Goal: Task Accomplishment & Management: Use online tool/utility

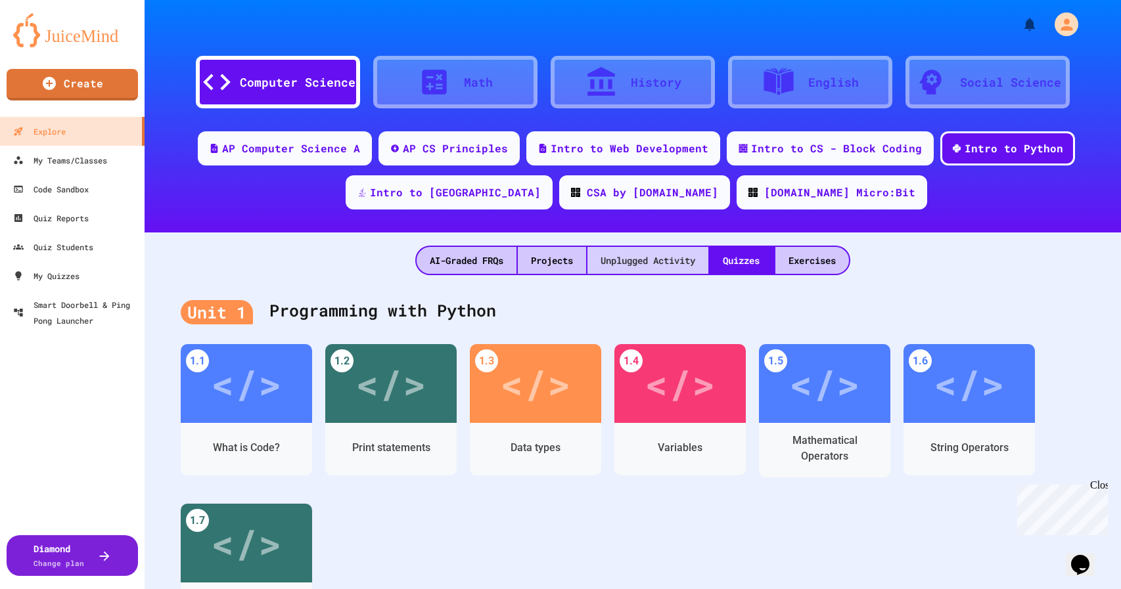
click at [638, 264] on div "Unplugged Activity" at bounding box center [647, 260] width 121 height 27
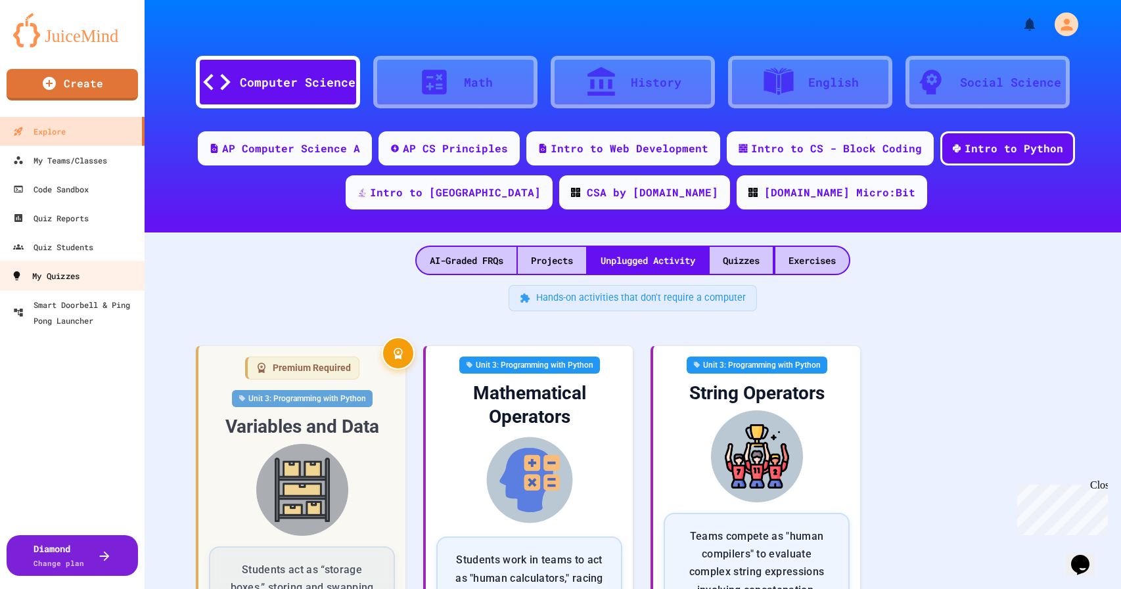
click at [43, 272] on div "My Quizzes" at bounding box center [45, 276] width 68 height 16
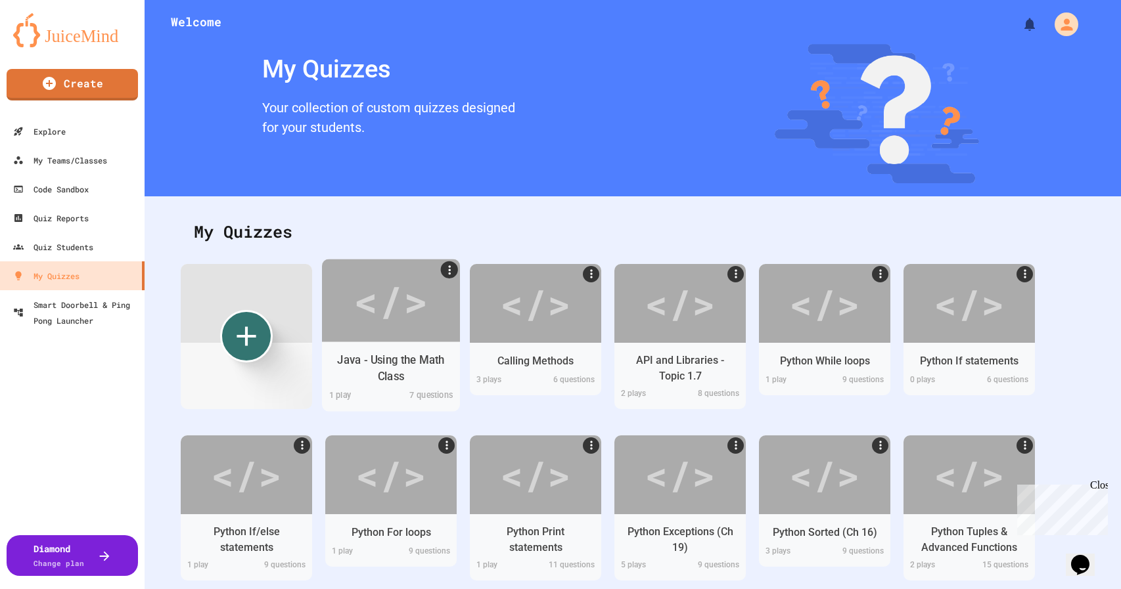
click at [387, 298] on div "</>" at bounding box center [390, 300] width 74 height 62
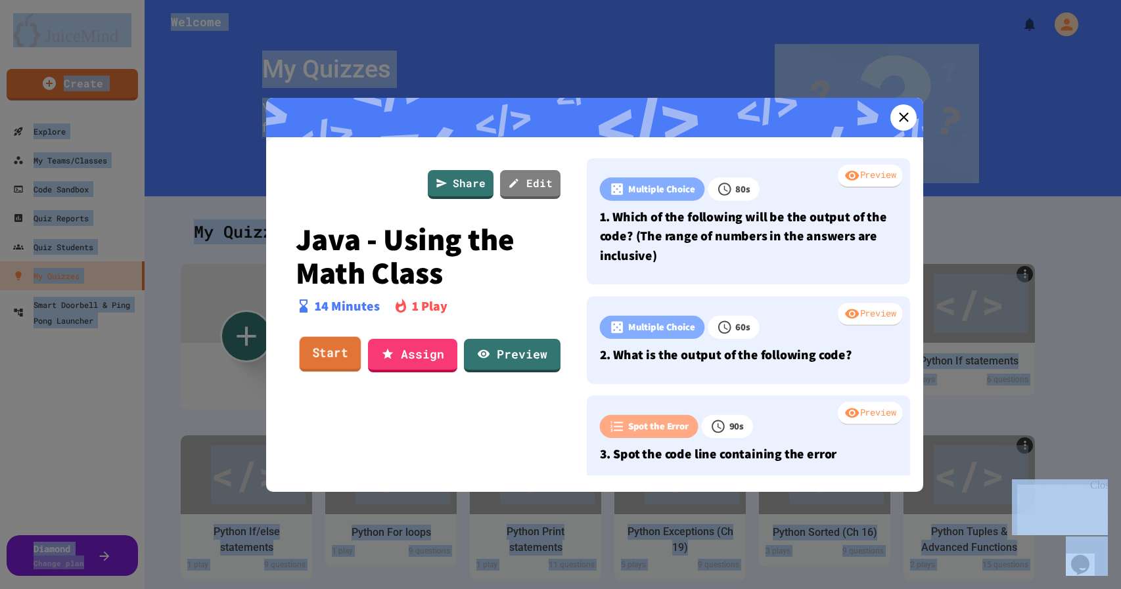
click at [329, 352] on link "Start" at bounding box center [331, 354] width 62 height 35
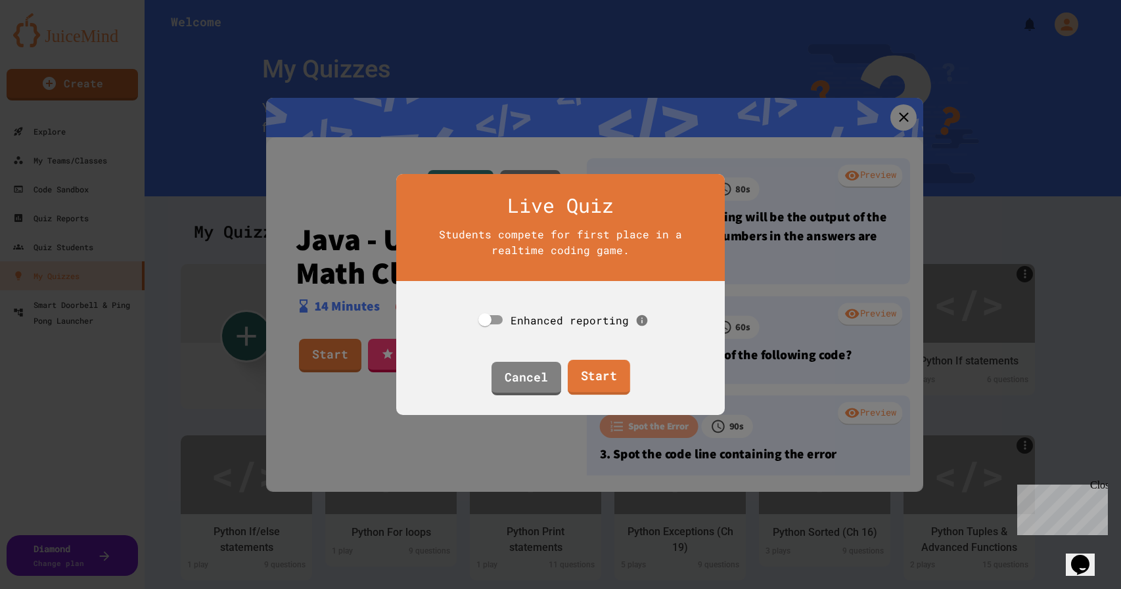
click at [596, 381] on link "Start" at bounding box center [598, 377] width 62 height 35
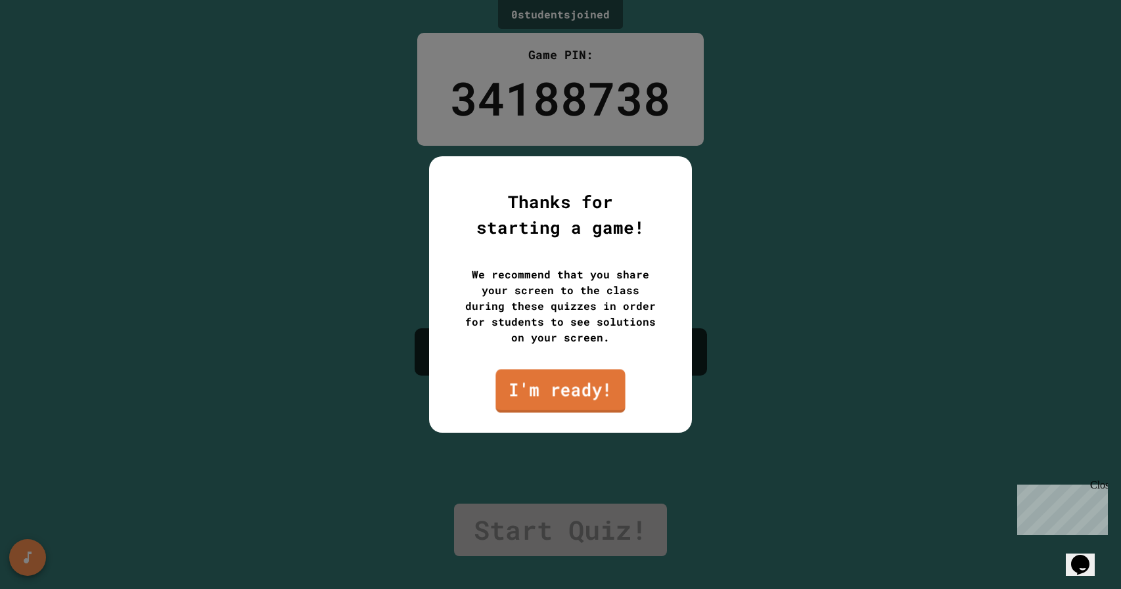
click at [596, 382] on link "I'm ready!" at bounding box center [559, 390] width 129 height 43
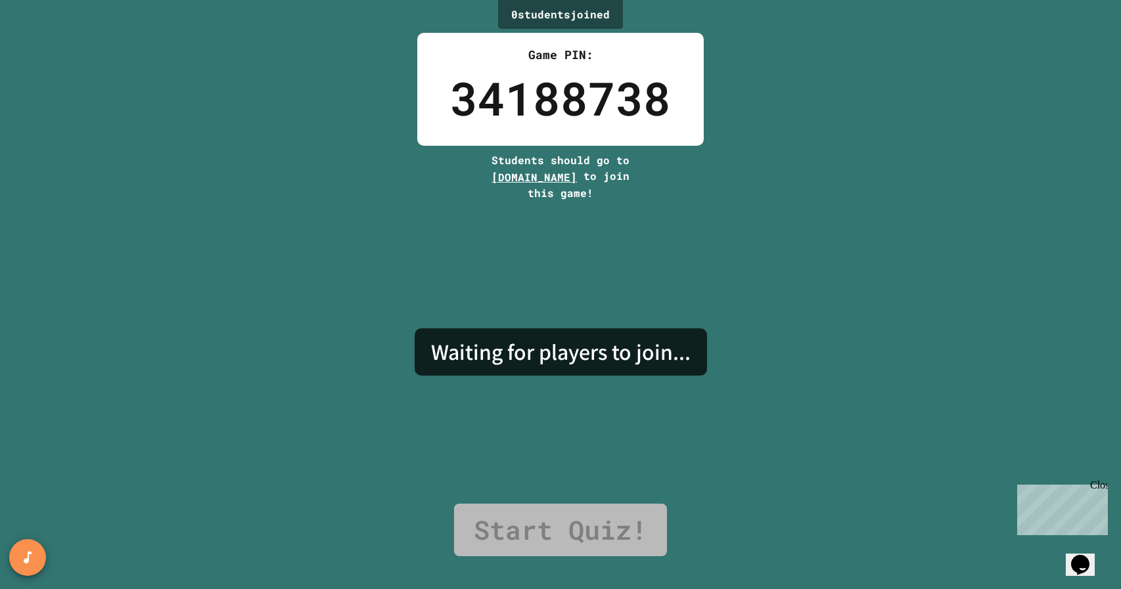
click at [98, 81] on div "0 student s joined Game PIN: 34188738 Students should go to [DOMAIN_NAME] to jo…" at bounding box center [560, 294] width 1121 height 589
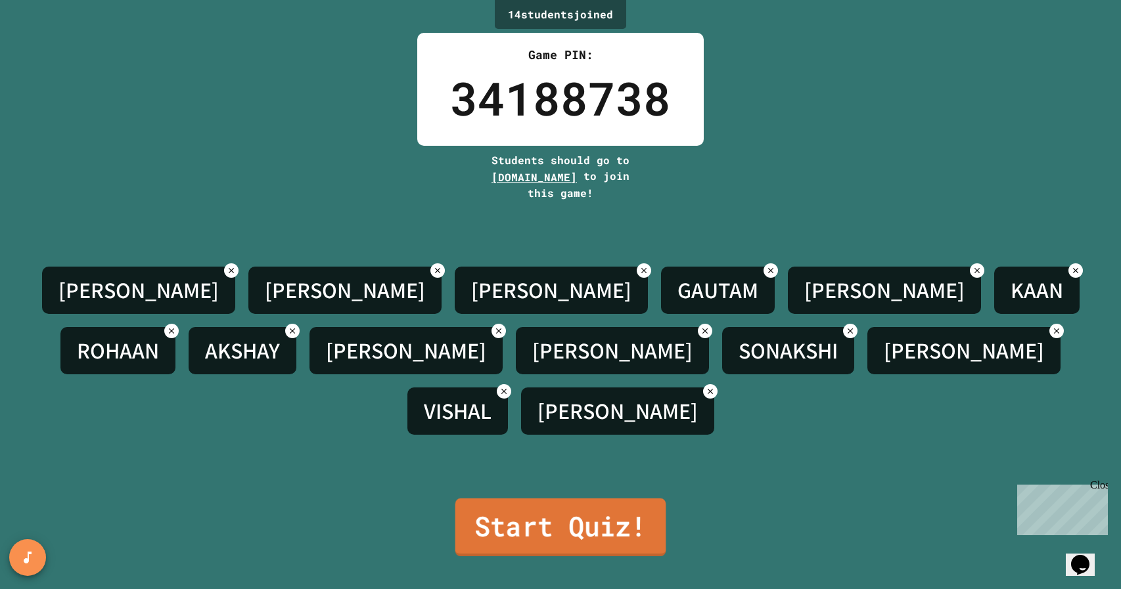
click at [570, 528] on link "Start Quiz!" at bounding box center [560, 528] width 211 height 58
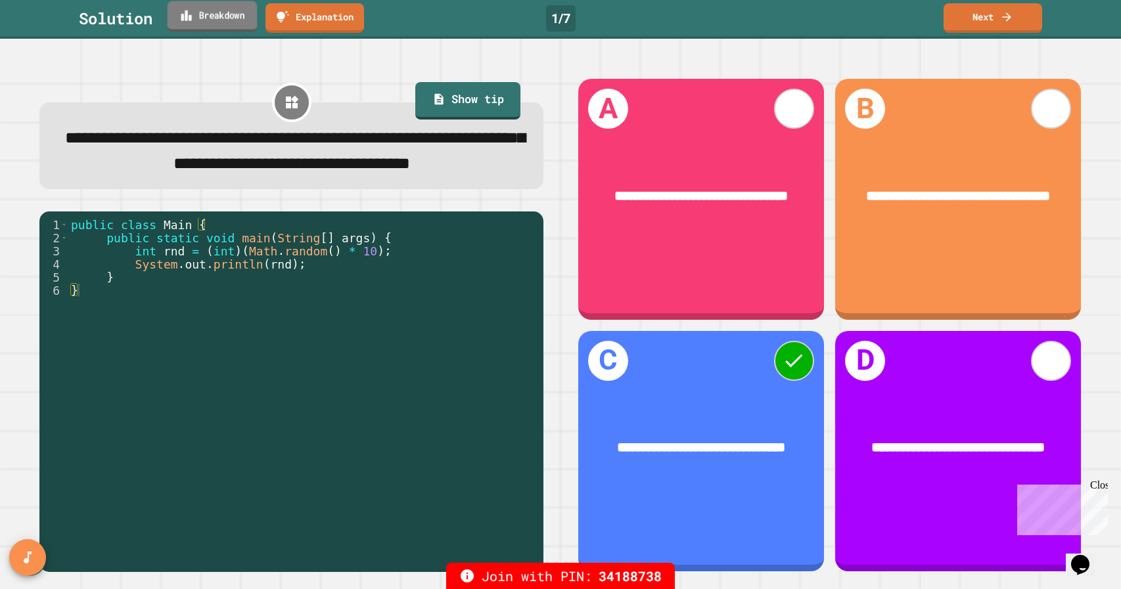
click at [226, 17] on link "Breakdown" at bounding box center [213, 16] width 90 height 31
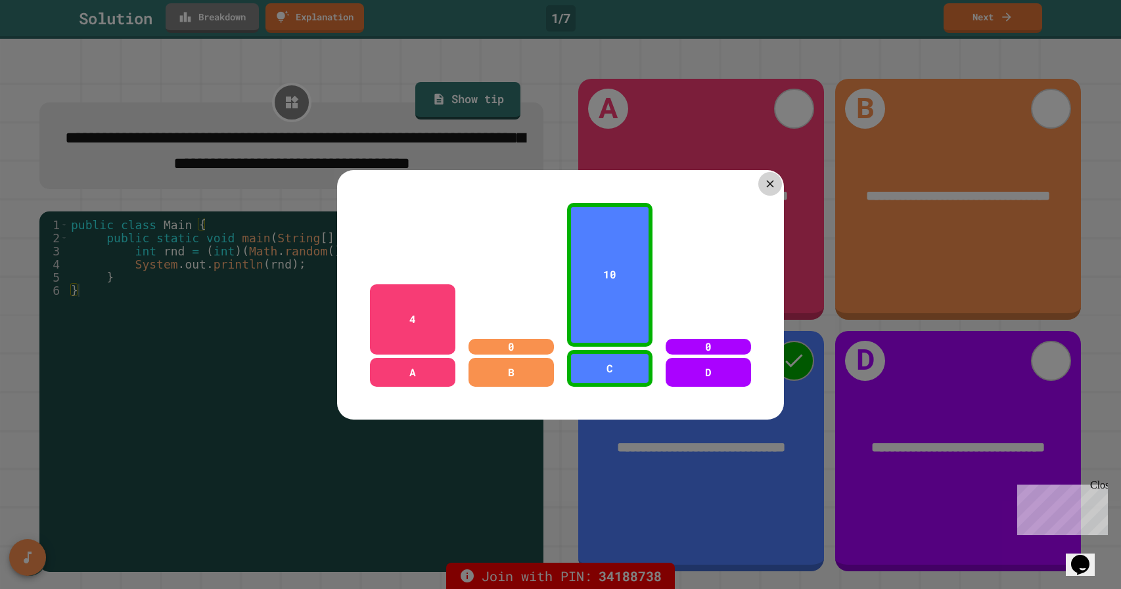
click at [769, 181] on icon at bounding box center [769, 183] width 12 height 12
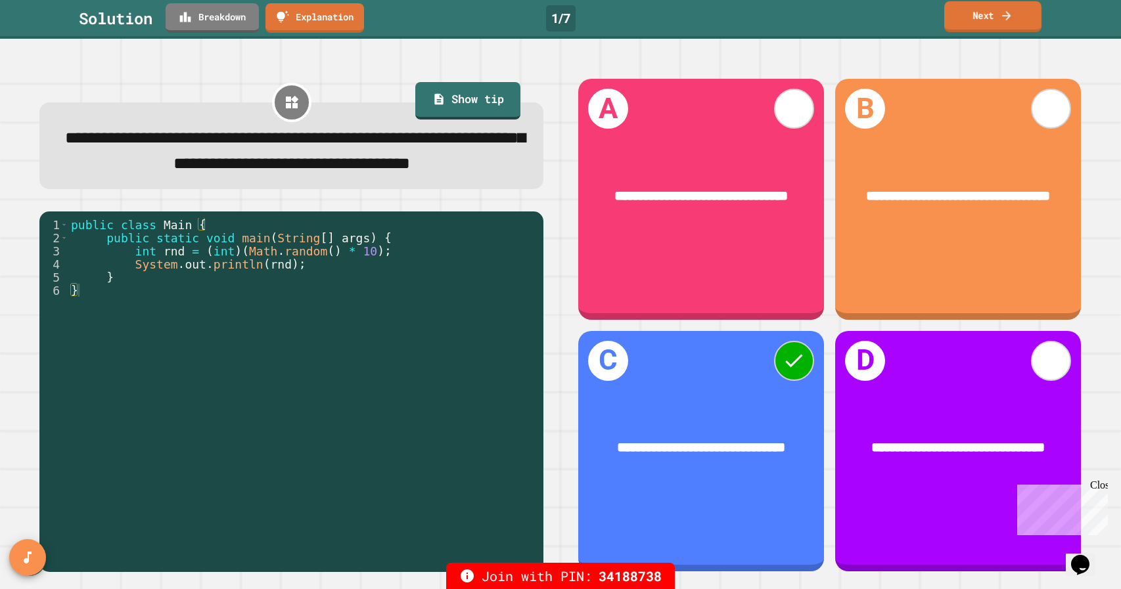
click at [1016, 16] on link "Next" at bounding box center [992, 16] width 97 height 31
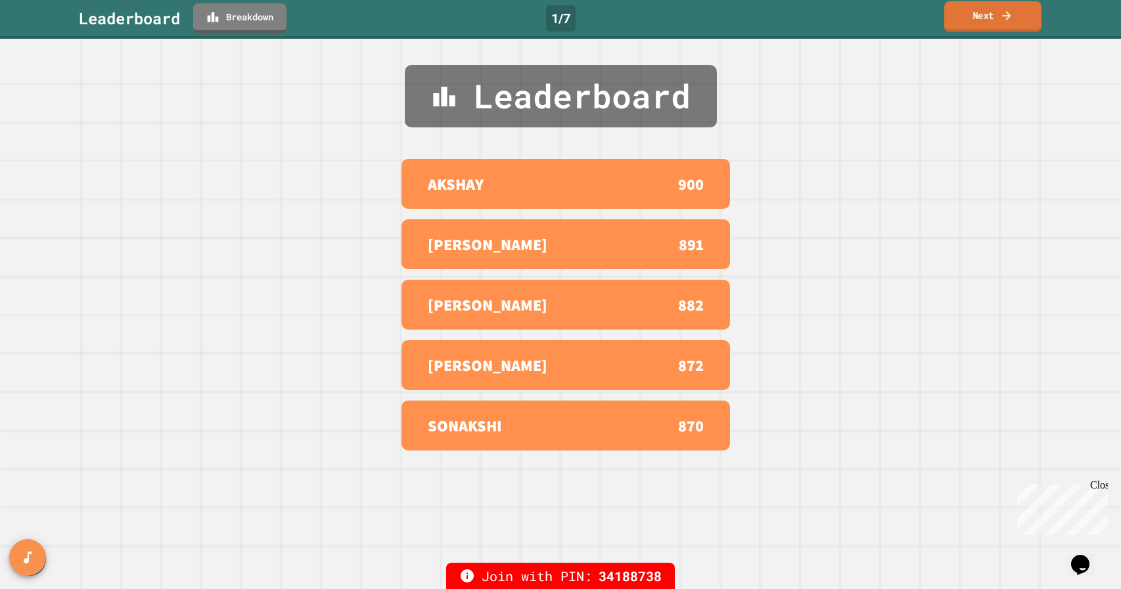
click at [1016, 16] on link "Next" at bounding box center [992, 16] width 97 height 31
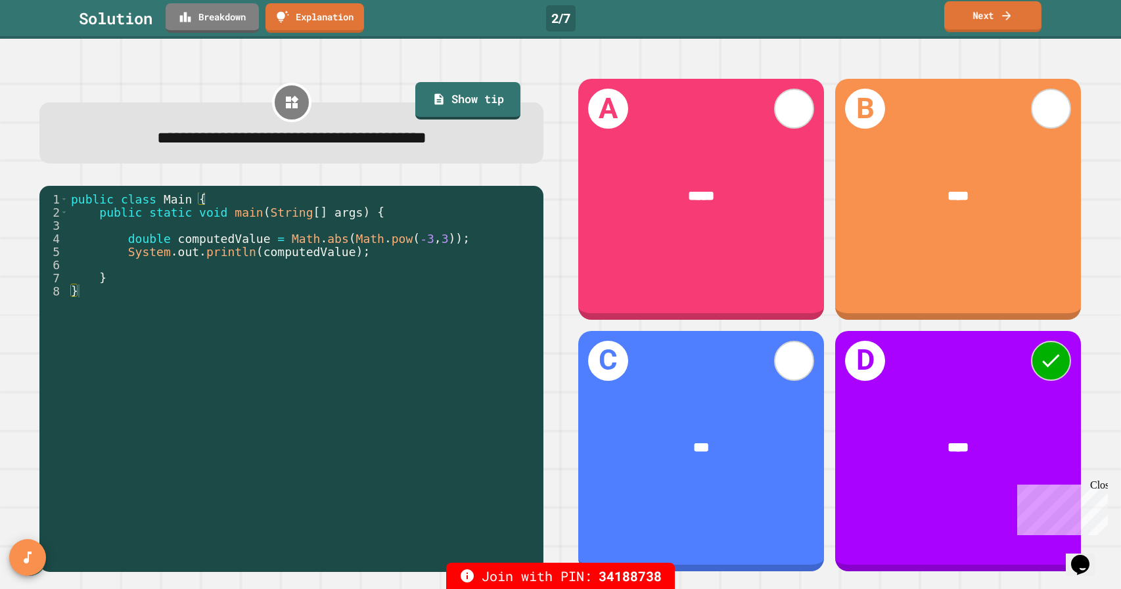
click at [225, 20] on link "Breakdown" at bounding box center [212, 18] width 93 height 30
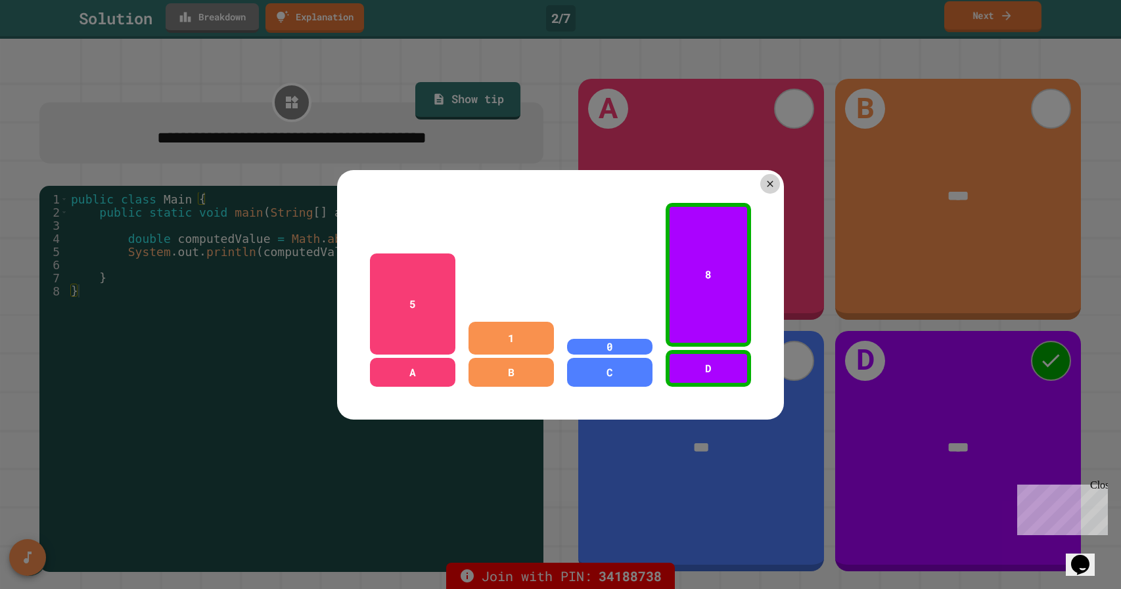
click at [779, 187] on div at bounding box center [770, 184] width 20 height 20
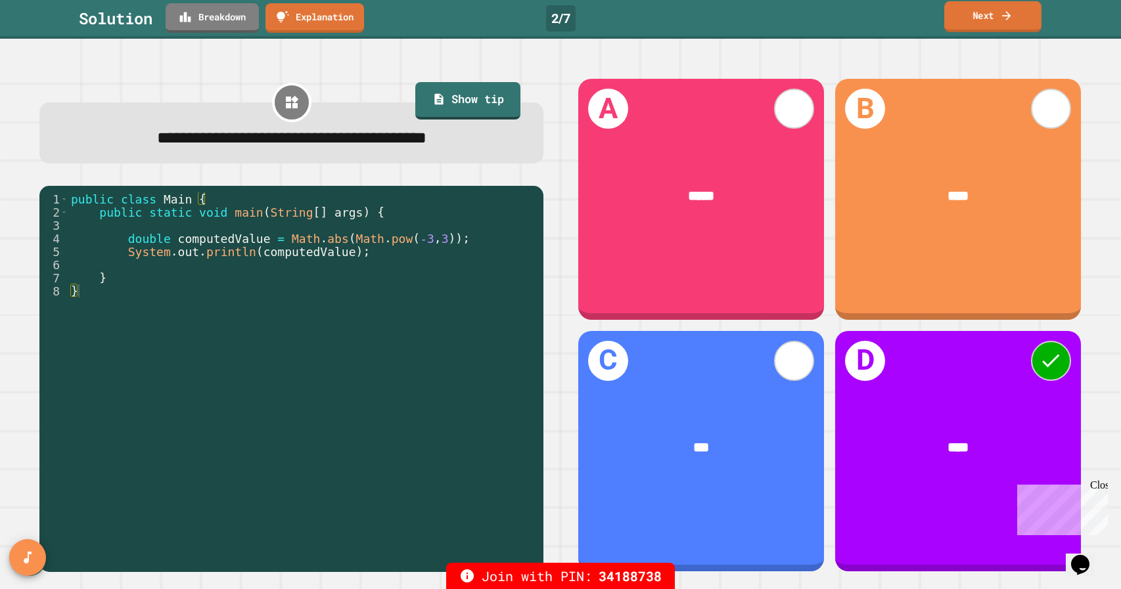
click at [995, 14] on link "Next" at bounding box center [992, 16] width 97 height 31
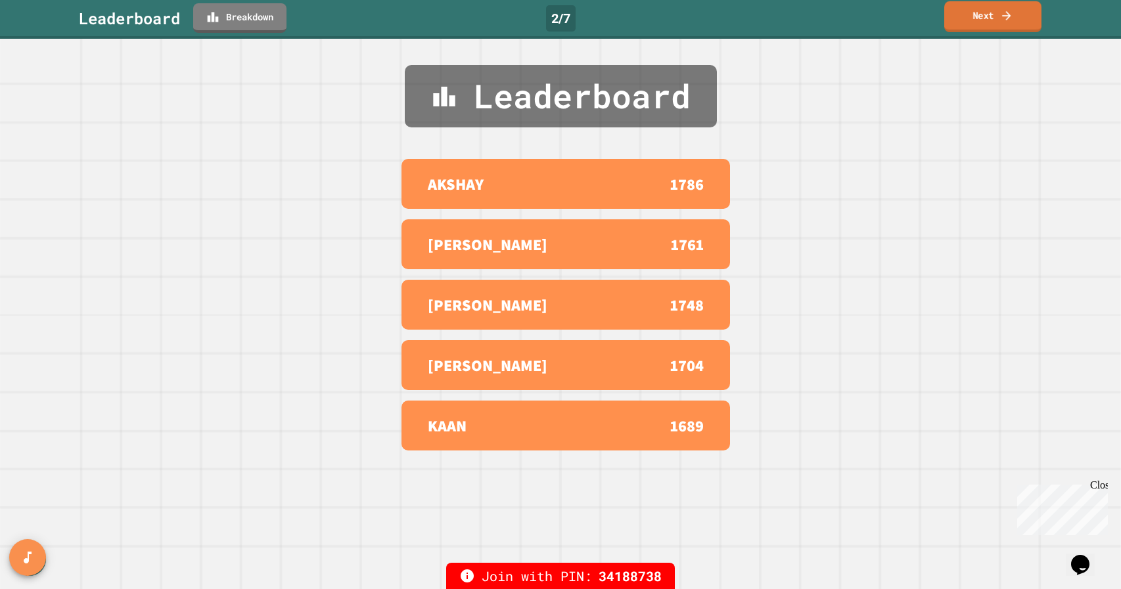
click at [1006, 22] on icon at bounding box center [1006, 16] width 13 height 14
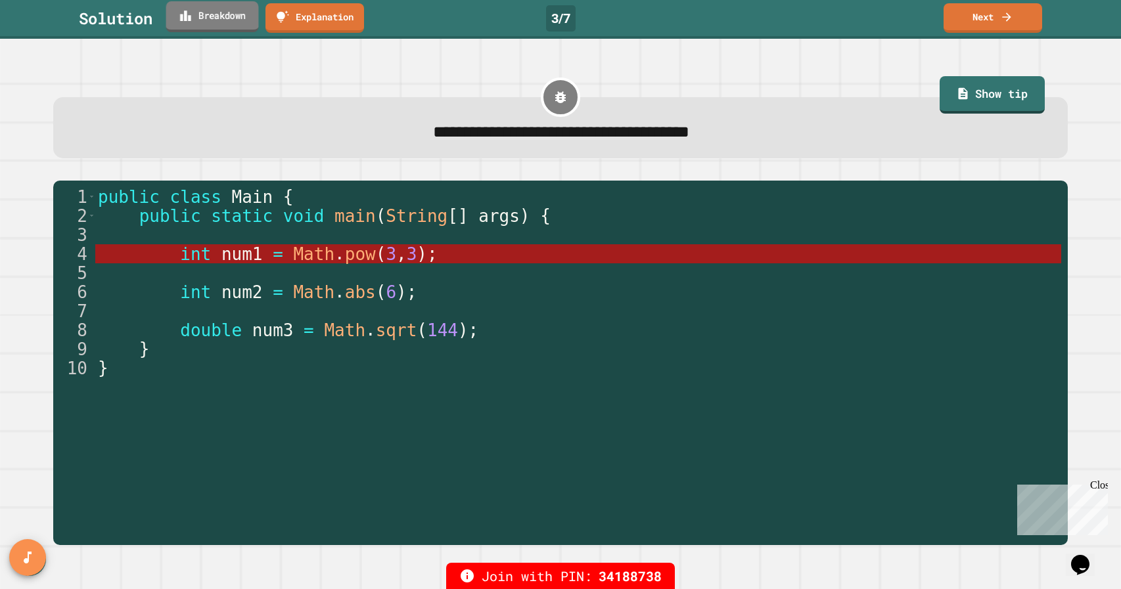
click at [196, 19] on link "Breakdown" at bounding box center [212, 16] width 93 height 31
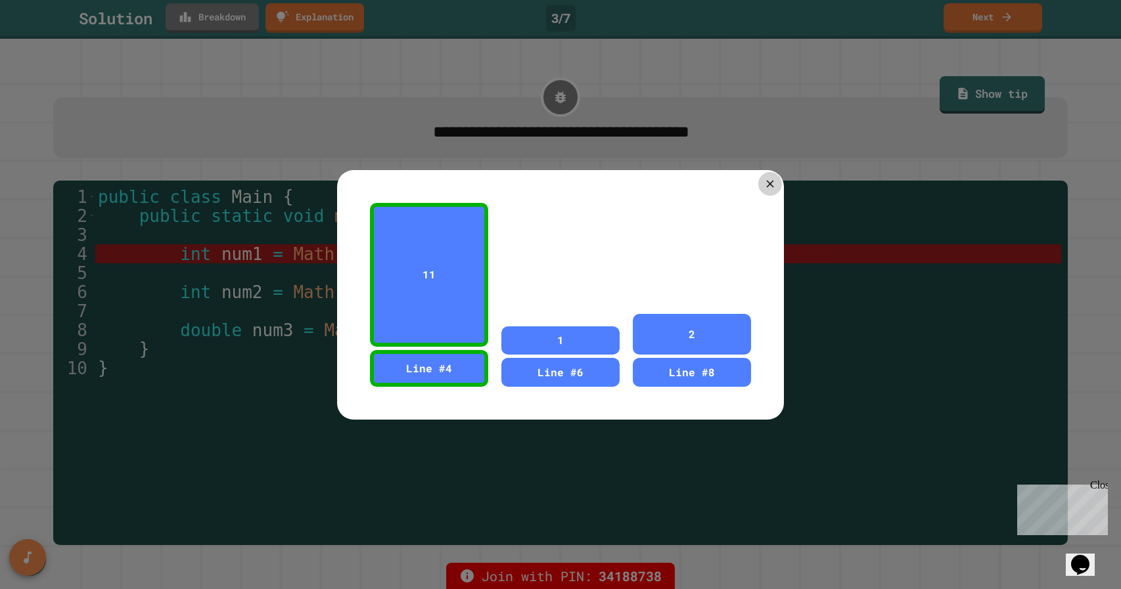
click at [770, 184] on icon at bounding box center [769, 183] width 7 height 7
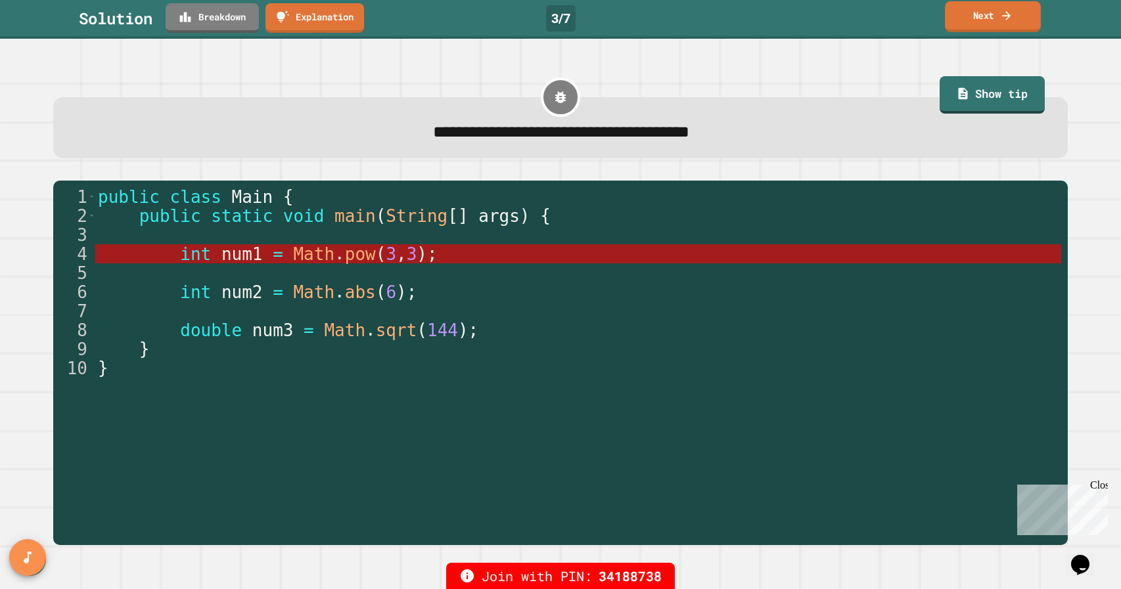
click at [1018, 19] on link "Next" at bounding box center [993, 16] width 96 height 31
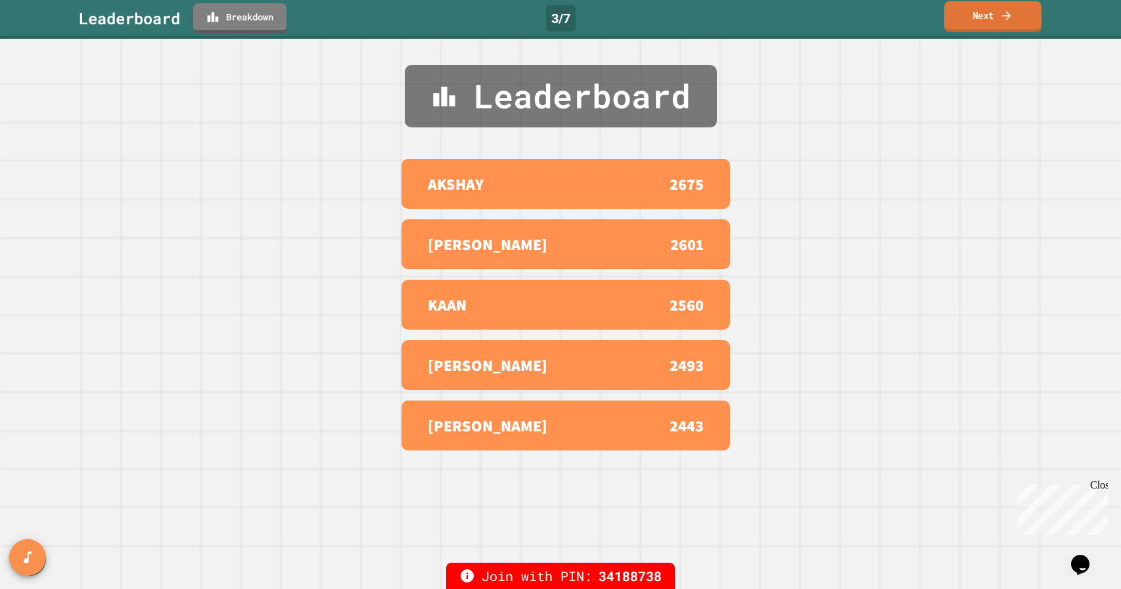
click at [1018, 19] on link "Next" at bounding box center [992, 16] width 97 height 31
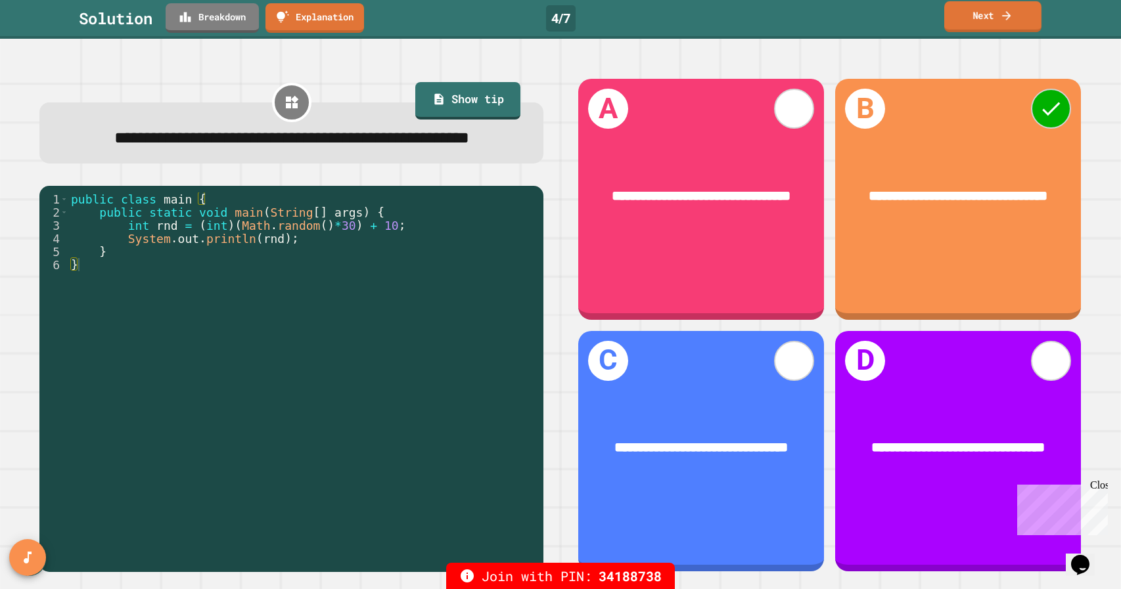
click at [209, 26] on link "Breakdown" at bounding box center [212, 18] width 93 height 30
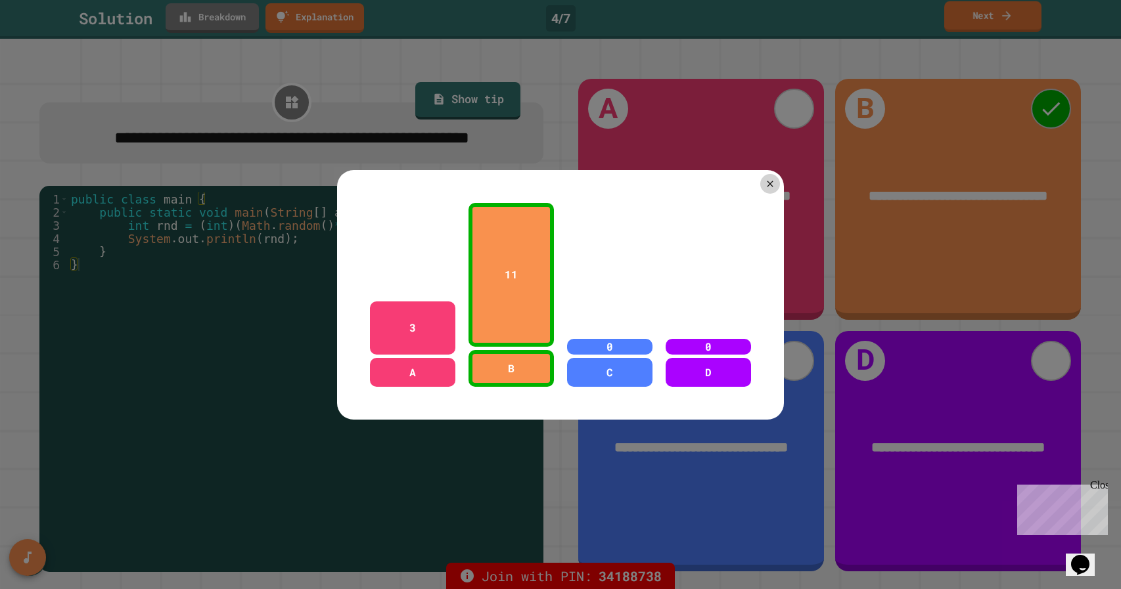
click at [765, 185] on icon at bounding box center [770, 184] width 11 height 11
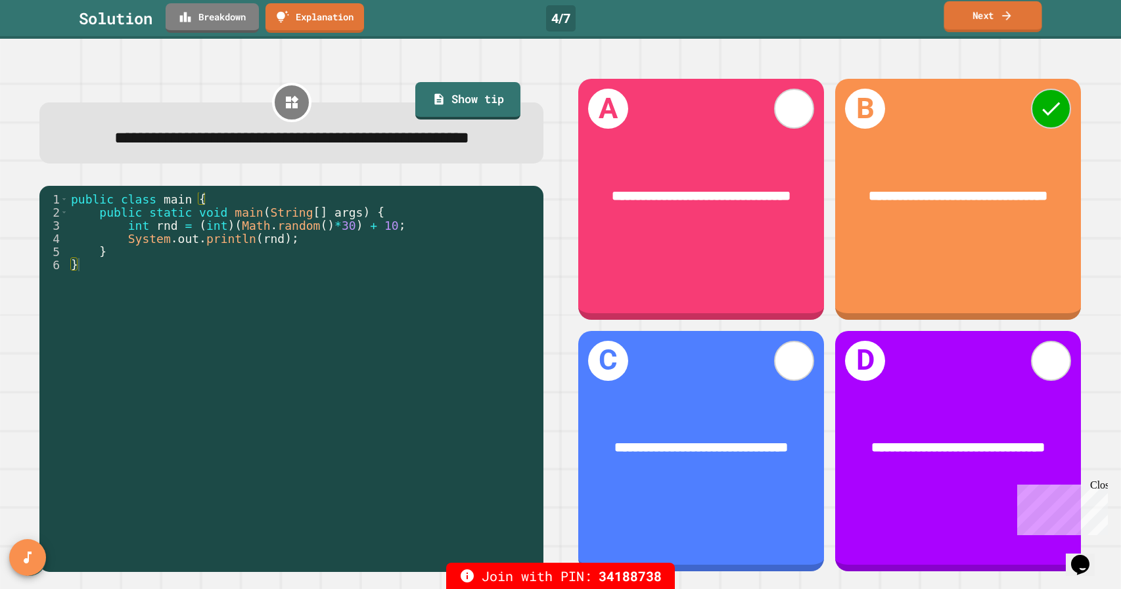
click at [1001, 19] on icon at bounding box center [1006, 16] width 13 height 14
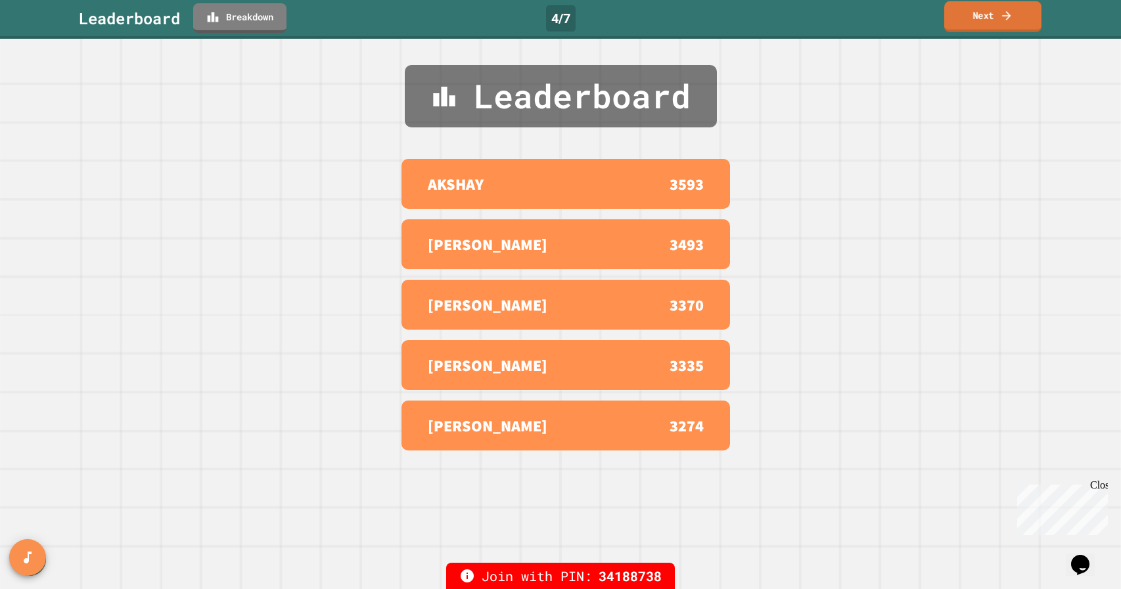
click at [1001, 19] on icon at bounding box center [1006, 16] width 13 height 14
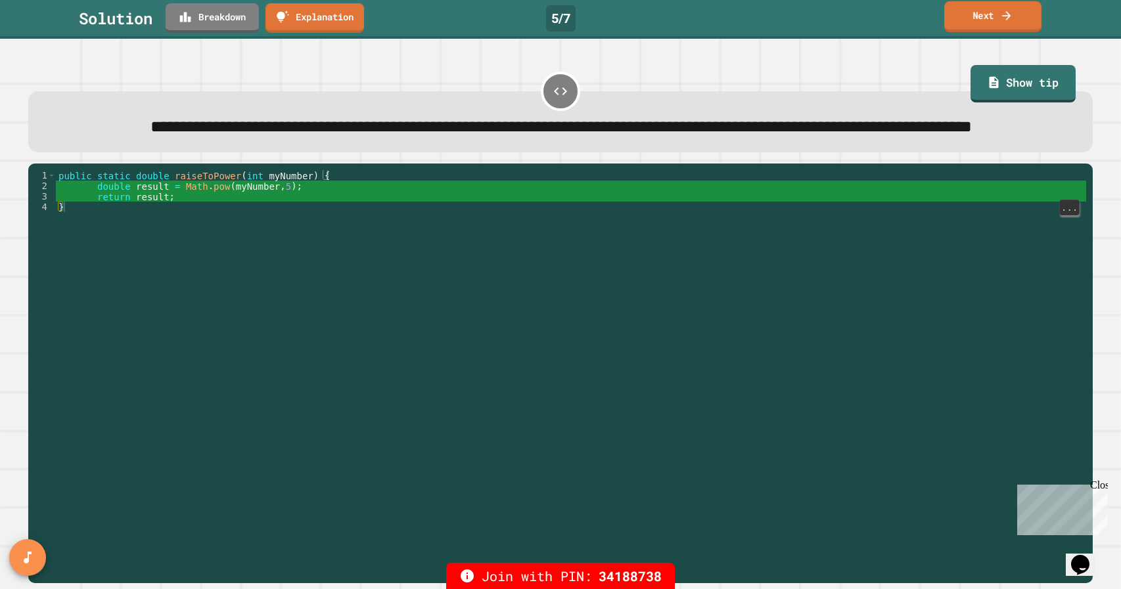
click at [1012, 19] on icon at bounding box center [1006, 16] width 13 height 14
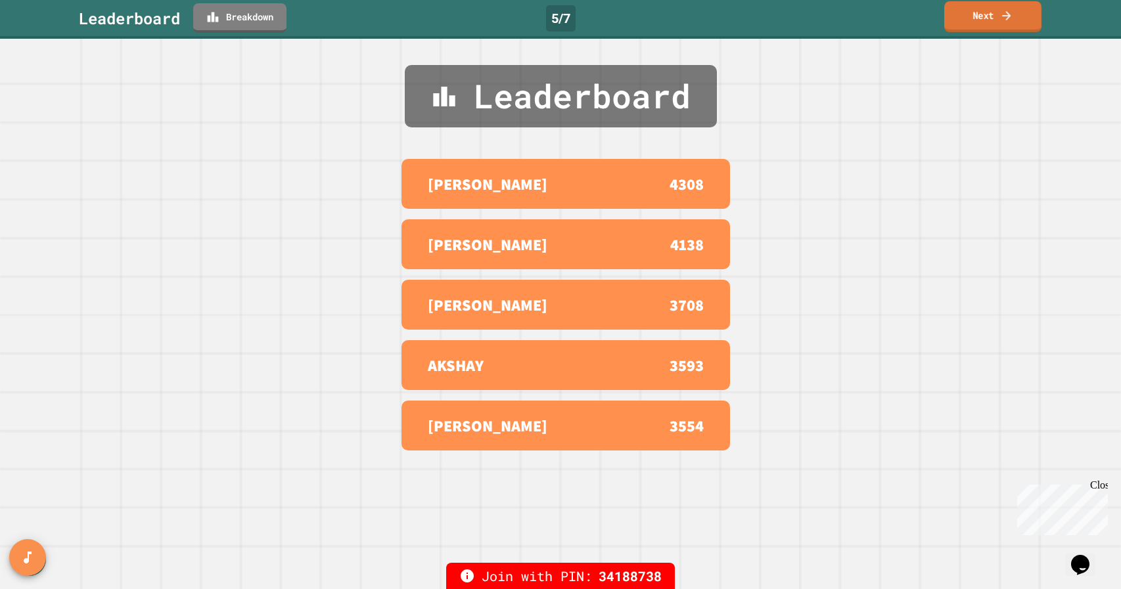
click at [1008, 13] on icon at bounding box center [1006, 15] width 9 height 9
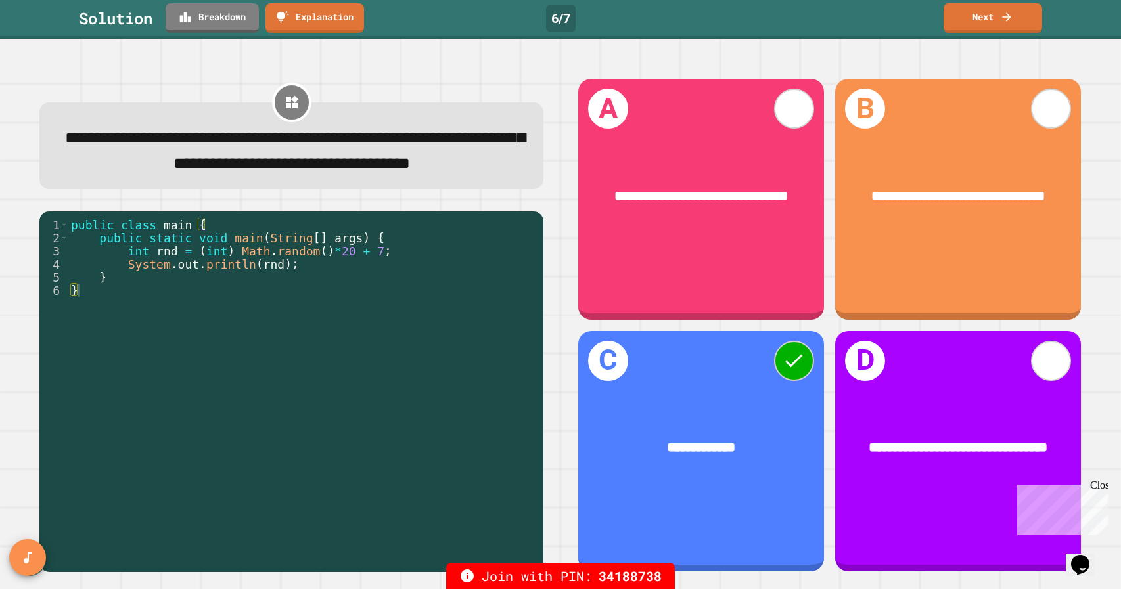
click at [219, 20] on link "Breakdown" at bounding box center [212, 18] width 93 height 30
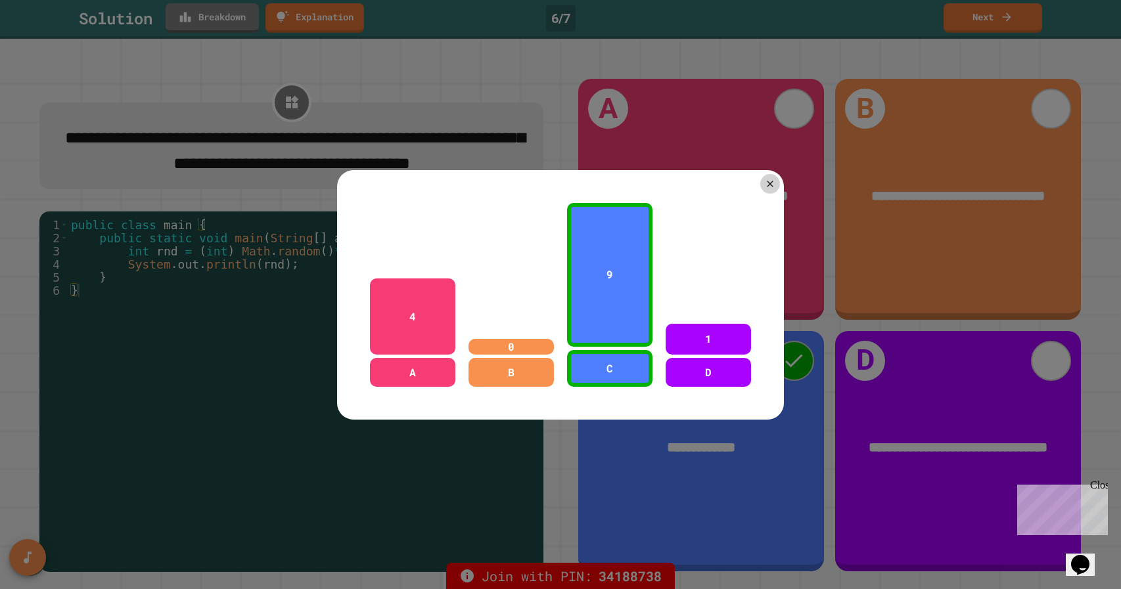
click at [760, 183] on div at bounding box center [770, 184] width 20 height 20
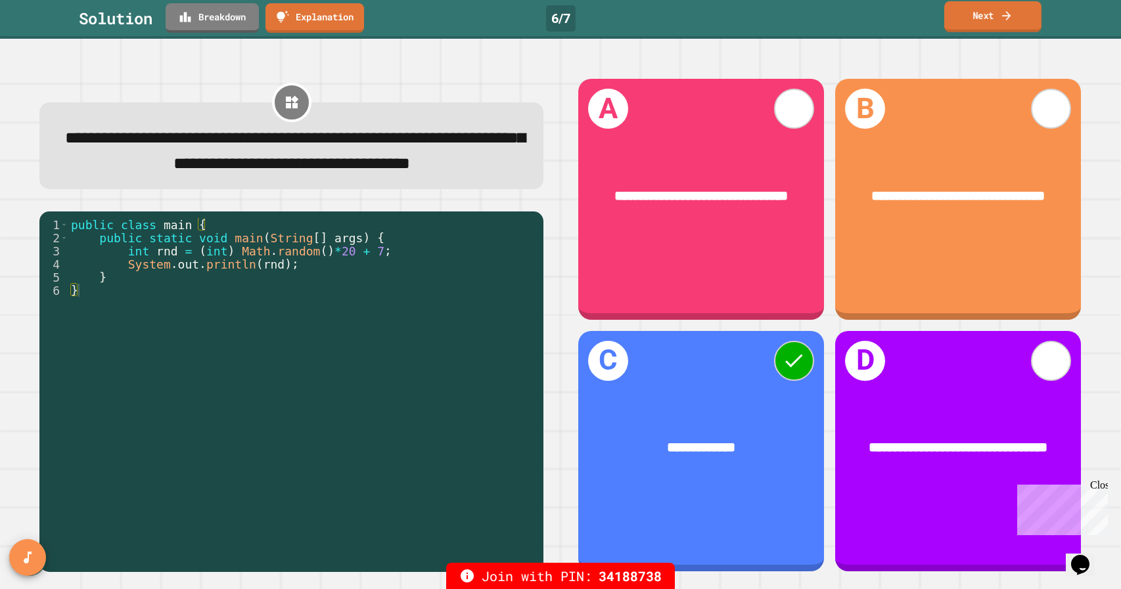
click at [979, 13] on link "Next" at bounding box center [992, 16] width 97 height 31
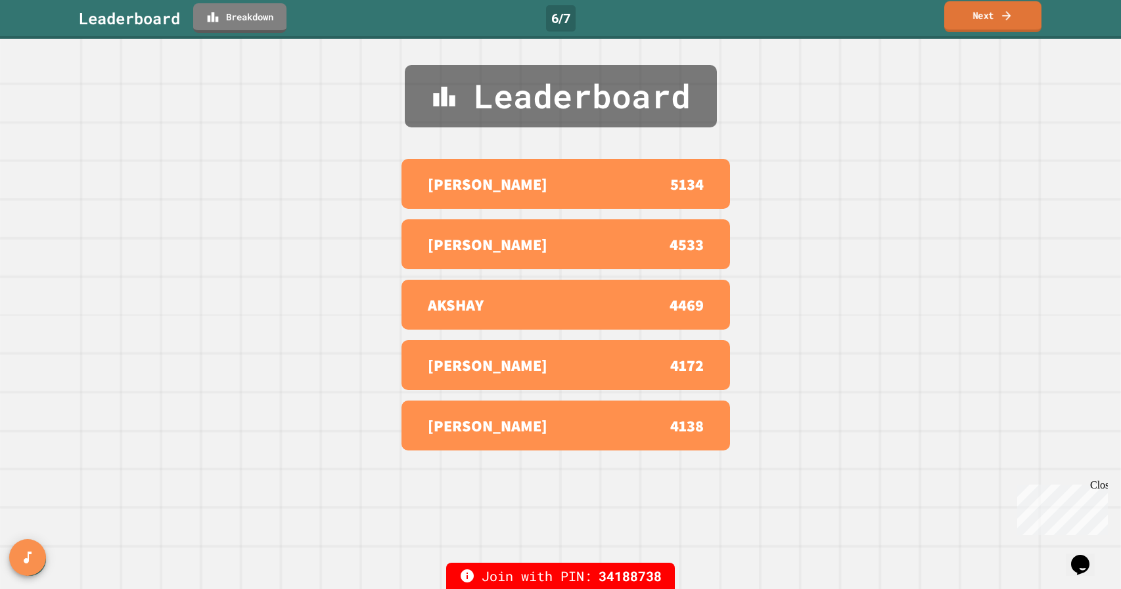
click at [979, 14] on link "Next" at bounding box center [992, 16] width 97 height 31
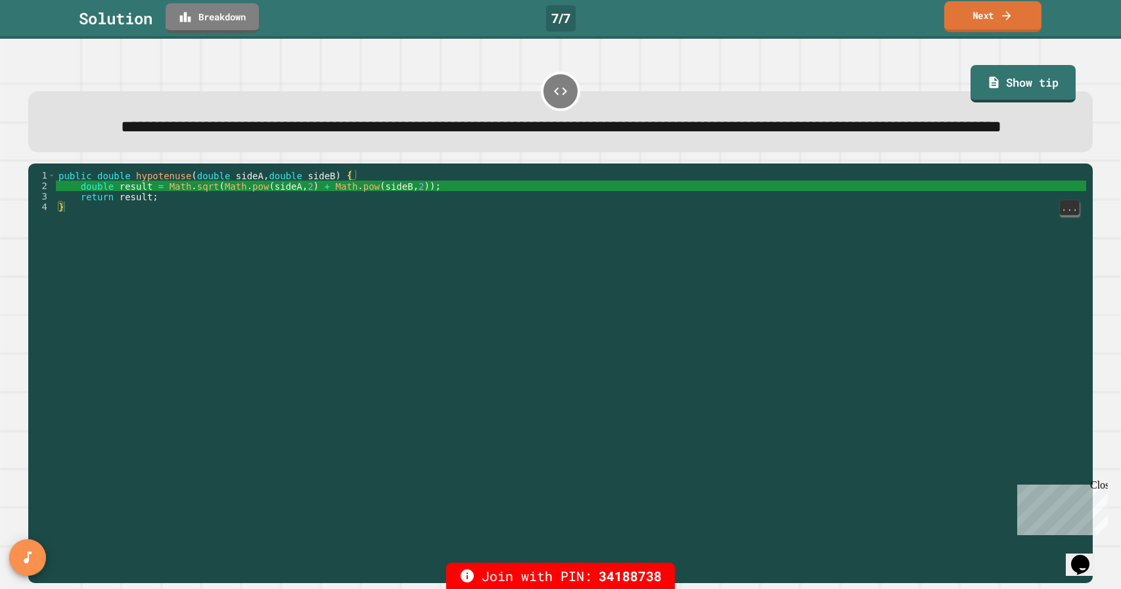
click at [1005, 16] on icon at bounding box center [1006, 16] width 13 height 14
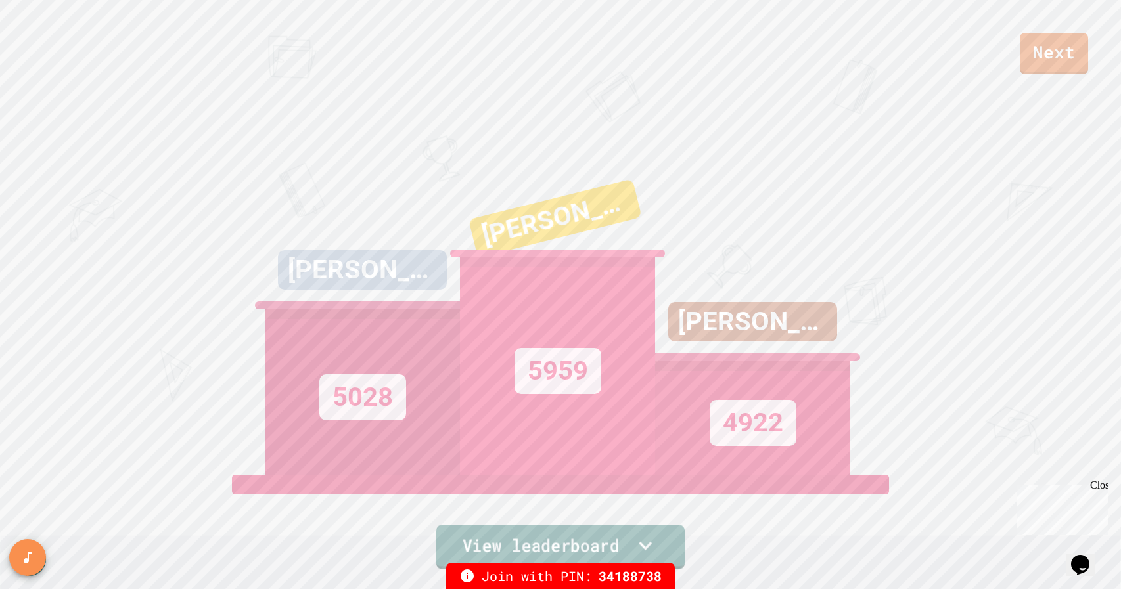
click at [616, 547] on link "View leaderboard" at bounding box center [560, 547] width 248 height 44
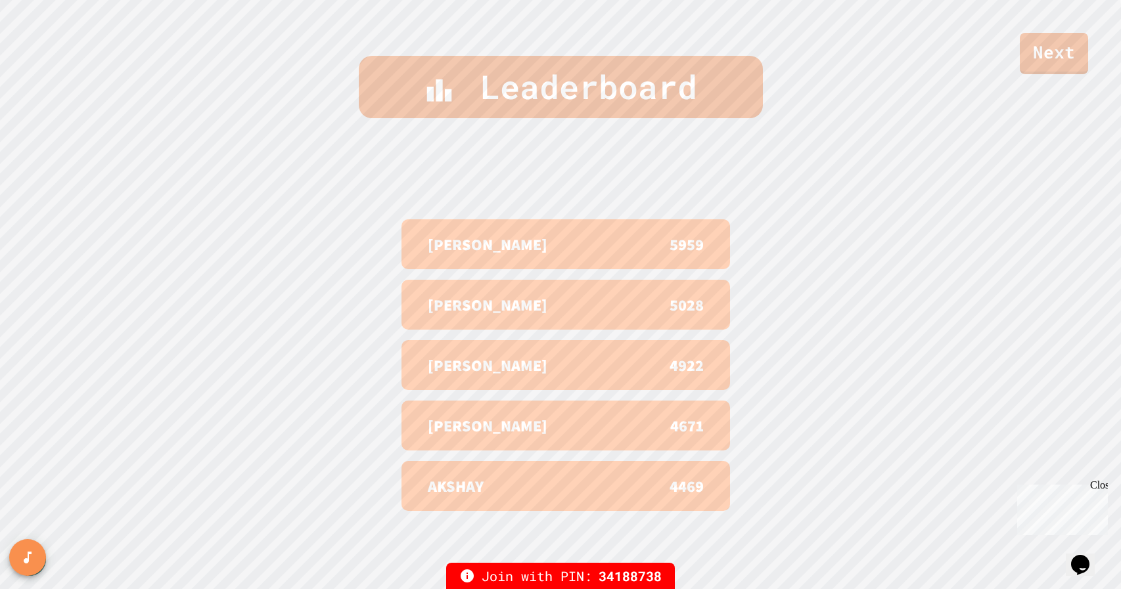
scroll to position [589, 0]
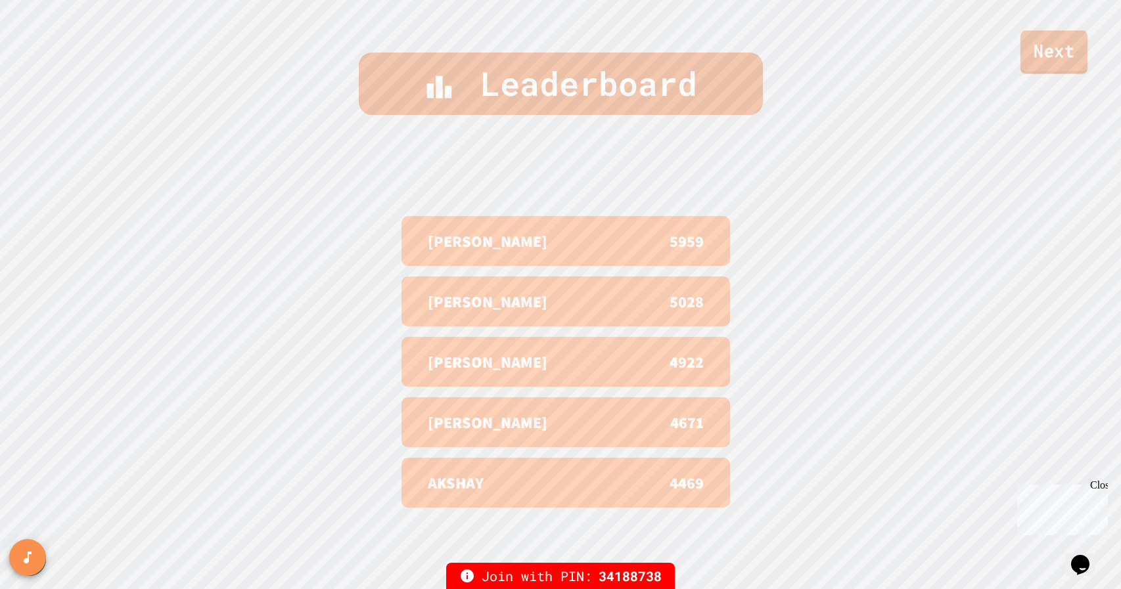
click at [1064, 61] on link "Next" at bounding box center [1053, 51] width 67 height 43
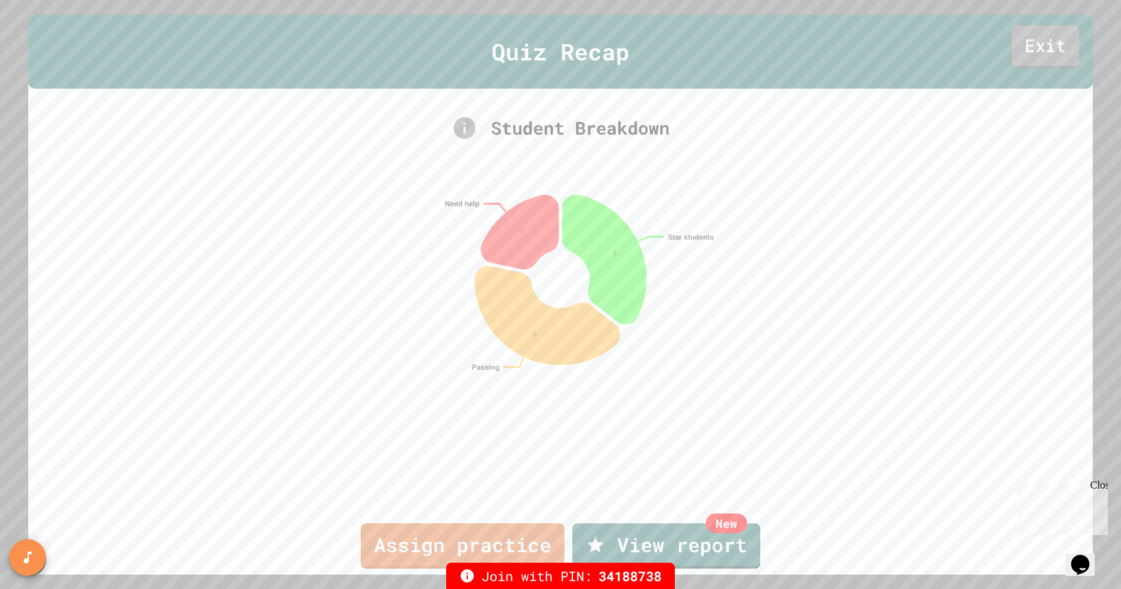
click at [1046, 41] on link "Exit" at bounding box center [1046, 47] width 68 height 43
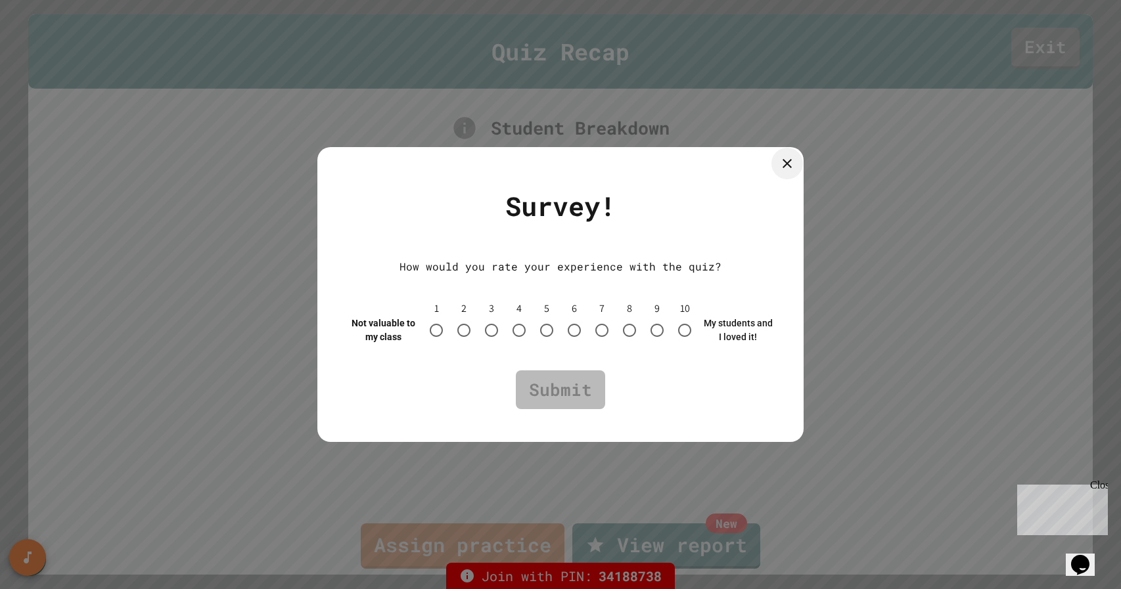
click at [789, 159] on icon at bounding box center [787, 164] width 16 height 16
